Goal: Task Accomplishment & Management: Manage account settings

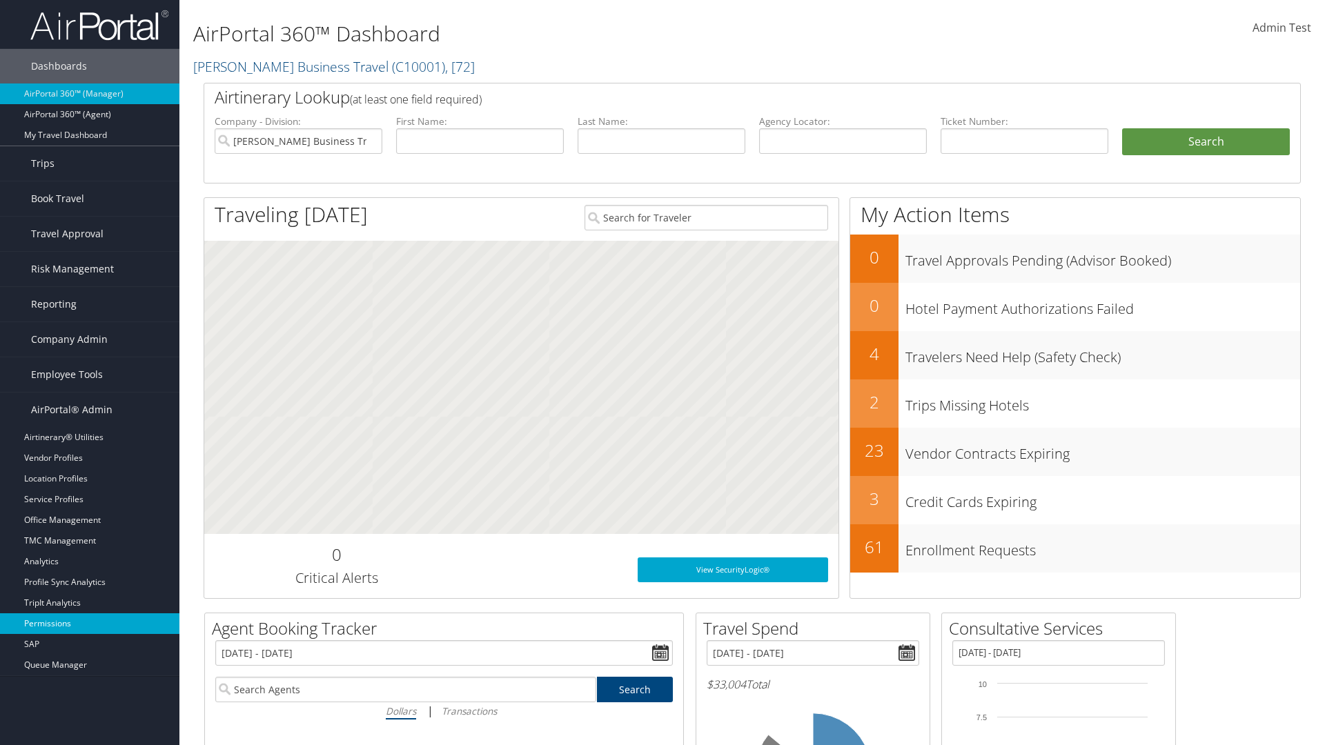
click at [90, 624] on link "Permissions" at bounding box center [89, 623] width 179 height 21
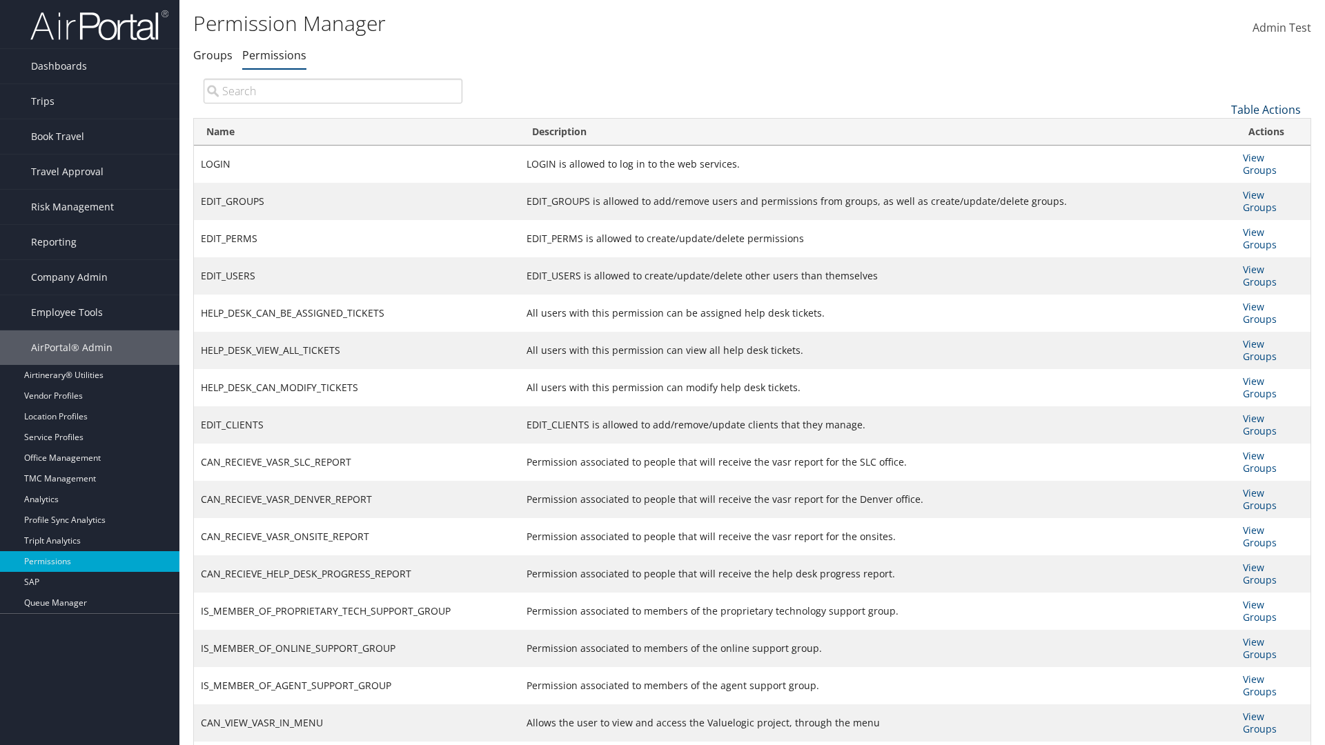
click at [1265, 109] on link "Table Actions" at bounding box center [1266, 109] width 70 height 15
click at [1219, 177] on link "Column Visibility" at bounding box center [1219, 177] width 181 height 23
click at [1219, 132] on link "Name" at bounding box center [1219, 132] width 181 height 23
